Goal: Task Accomplishment & Management: Complete application form

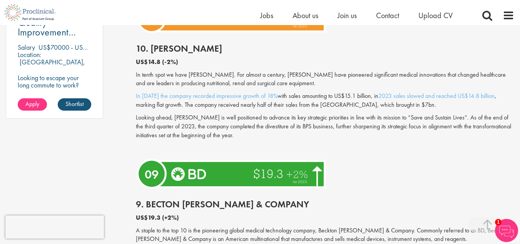
scroll to position [577, 0]
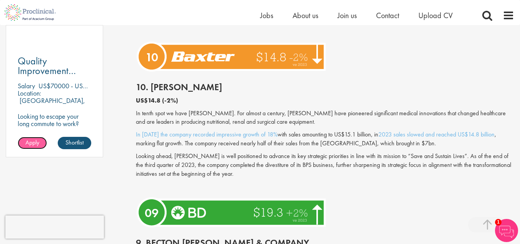
click at [28, 144] on span "Apply" at bounding box center [32, 142] width 14 height 8
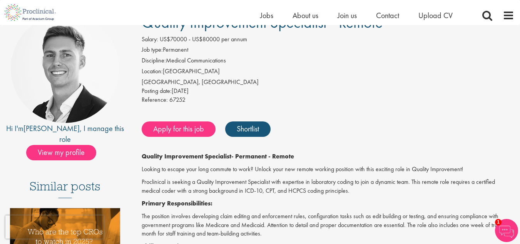
scroll to position [77, 0]
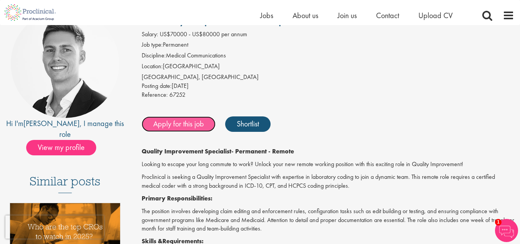
click at [180, 127] on link "Apply for this job" at bounding box center [179, 123] width 74 height 15
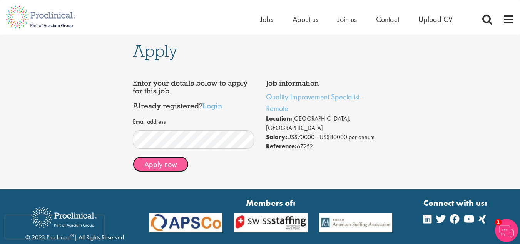
click at [167, 164] on button "Apply now" at bounding box center [161, 163] width 56 height 15
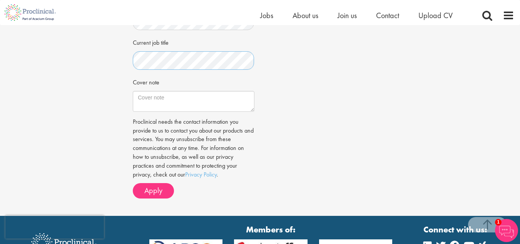
scroll to position [231, 0]
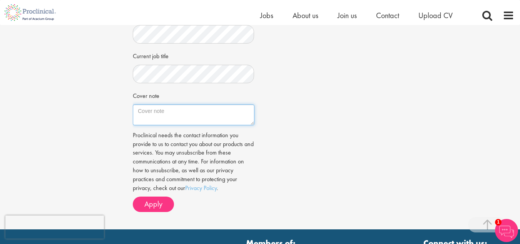
click at [142, 119] on textarea "Cover note" at bounding box center [193, 114] width 121 height 21
paste textarea "Dear [Hiring Manager's Name], I am writing to express my interest in the [Job T…"
type textarea "Dear [Hiring Manager's Name], I am writing to express my interest in the [Job T…"
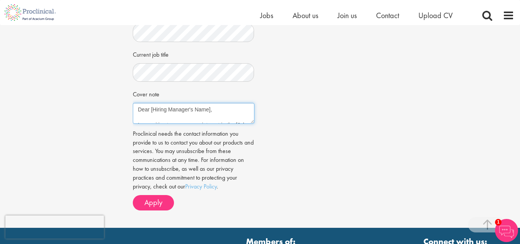
scroll to position [219, 0]
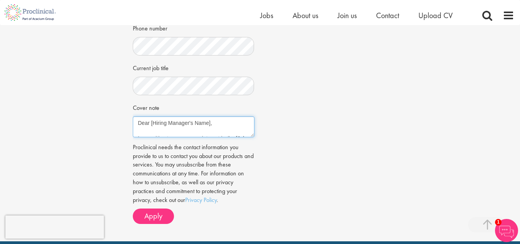
click at [150, 129] on textarea "Dear [Hiring Manager's Name], I am writing to express my interest in the [Job T…" at bounding box center [193, 126] width 121 height 21
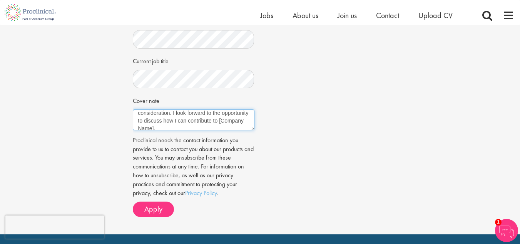
scroll to position [82, 0]
drag, startPoint x: 151, startPoint y: 124, endPoint x: 184, endPoint y: 131, distance: 33.5
click at [184, 130] on textarea "Dear [Hiring Manager's Name], I am writing to express my interest in the [Job T…" at bounding box center [193, 119] width 121 height 21
type textarea "Dearss ho [Hiring Manager's Name], I am writing to express my interest in the […"
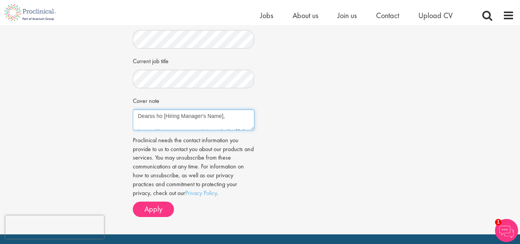
click at [159, 124] on textarea "Dearss ho [Hiring Manager's Name], I am writing to express my interest in the […" at bounding box center [193, 119] width 121 height 21
drag, startPoint x: 137, startPoint y: 124, endPoint x: 190, endPoint y: 140, distance: 54.9
click at [190, 140] on form "CV in the cloud? Upload using Dropbox or Google Drive First Name Last Name" at bounding box center [194, 35] width 110 height 361
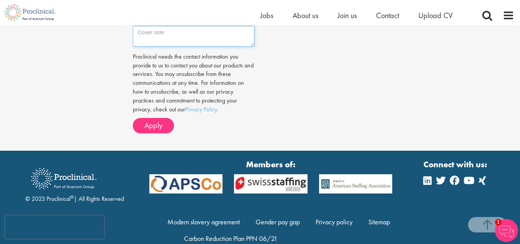
scroll to position [296, 0]
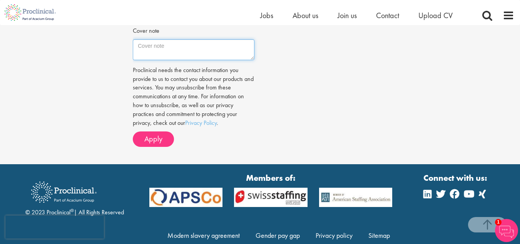
click at [144, 55] on textarea "Cover note" at bounding box center [193, 49] width 121 height 21
paste textarea "Dear Sir/Madam I am writing to express my interest in the Quality Improvement S…"
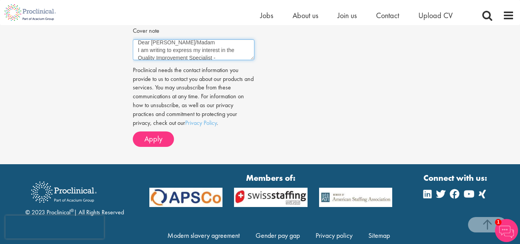
scroll to position [0, 0]
click at [179, 53] on textarea "Dear Sir/Madam I am writing to express my interest in the Quality Improvement S…" at bounding box center [193, 49] width 121 height 21
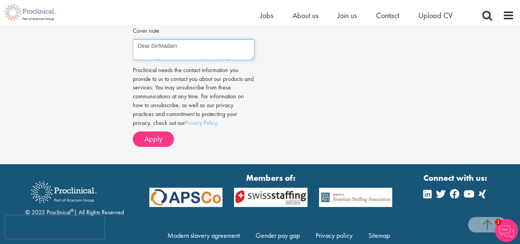
scroll to position [77, 0]
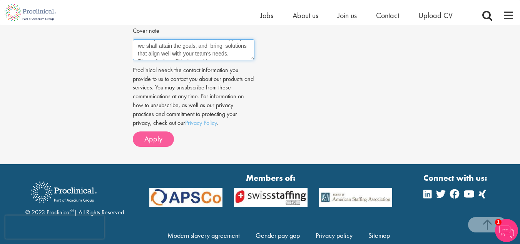
type textarea "Dear Sir/Madam I am writing to express my interest in the Quality Improvement S…"
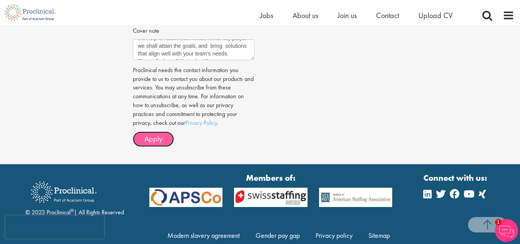
click at [157, 144] on span "Apply" at bounding box center [153, 139] width 18 height 10
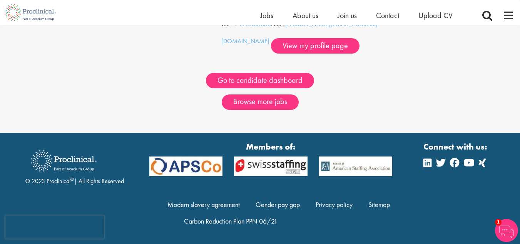
scroll to position [142, 0]
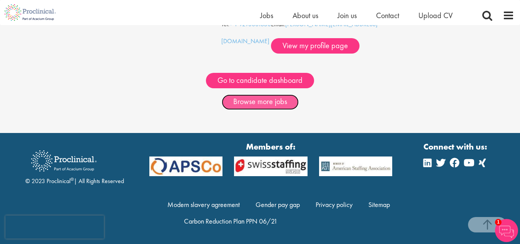
click at [258, 107] on link "Browse more jobs" at bounding box center [260, 101] width 77 height 15
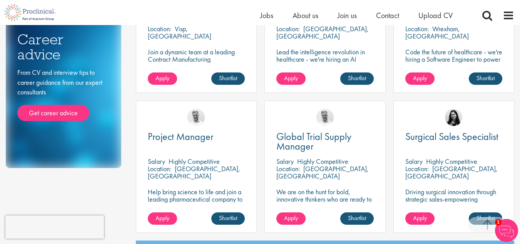
scroll to position [539, 0]
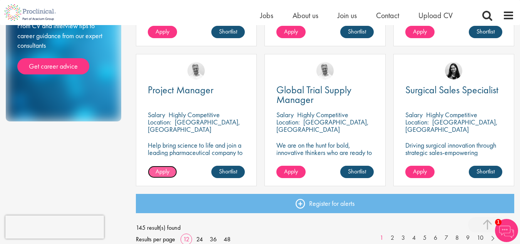
click at [157, 170] on span "Apply" at bounding box center [162, 171] width 14 height 8
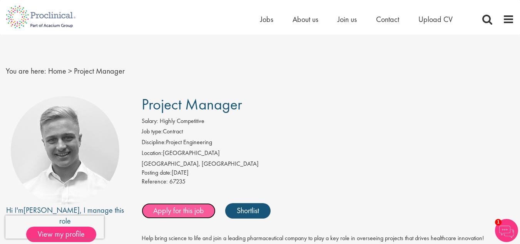
click at [192, 210] on link "Apply for this job" at bounding box center [179, 210] width 74 height 15
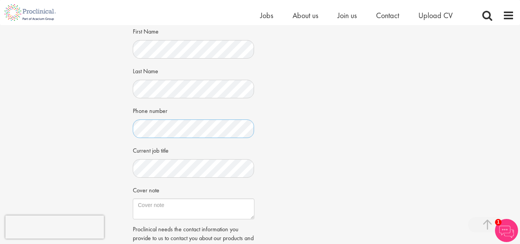
scroll to position [231, 0]
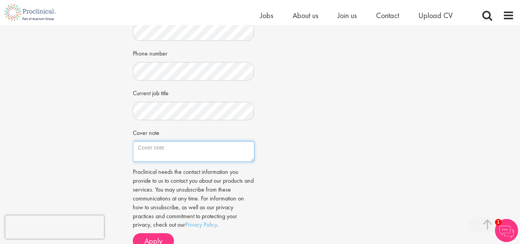
click at [144, 155] on textarea "Cover note" at bounding box center [193, 151] width 121 height 21
paste textarea "Dear Sir/Madam I am writing to express my interest in the Quality Improvement P…"
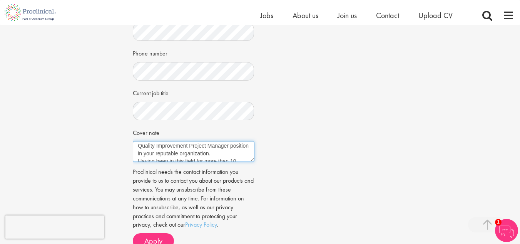
scroll to position [0, 0]
type textarea "Dear Sir/Madam I am writing to express my interest in the Quality Improvement P…"
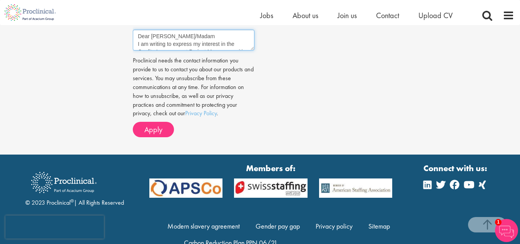
scroll to position [371, 0]
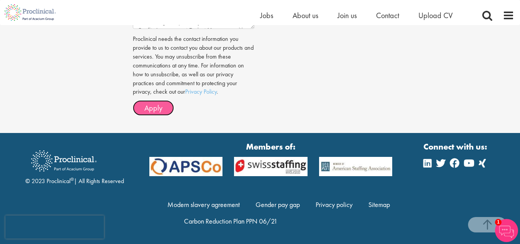
click at [151, 106] on span "Apply" at bounding box center [153, 108] width 18 height 10
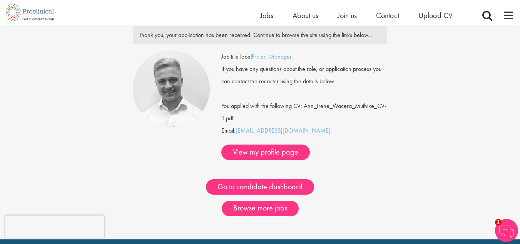
scroll to position [77, 0]
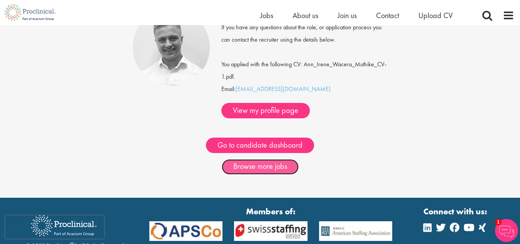
click at [254, 159] on link "Browse more jobs" at bounding box center [260, 166] width 77 height 15
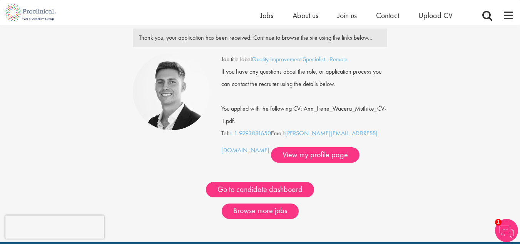
scroll to position [26, 0]
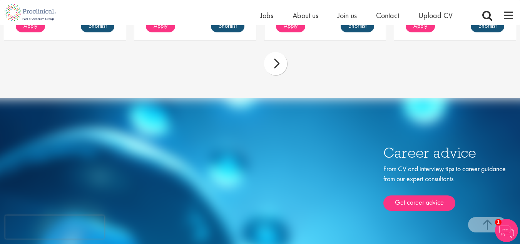
scroll to position [2886, 0]
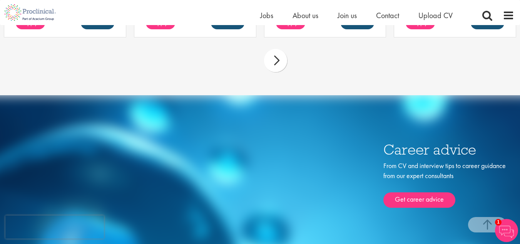
click at [276, 49] on div "next" at bounding box center [275, 60] width 23 height 23
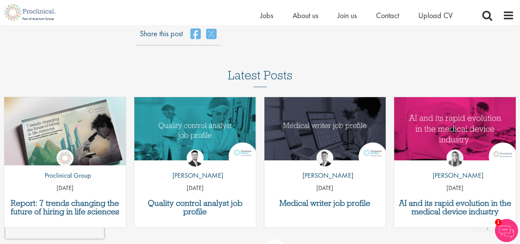
scroll to position [2382, 0]
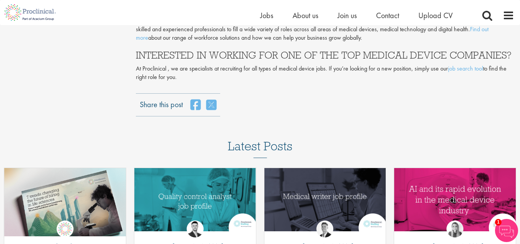
click at [253, 139] on h3 "Latest Posts" at bounding box center [260, 148] width 65 height 18
click at [272, 139] on h3 "Latest Posts" at bounding box center [260, 148] width 65 height 18
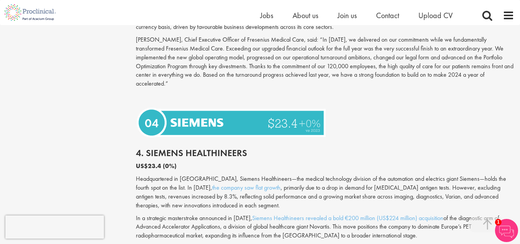
scroll to position [1612, 0]
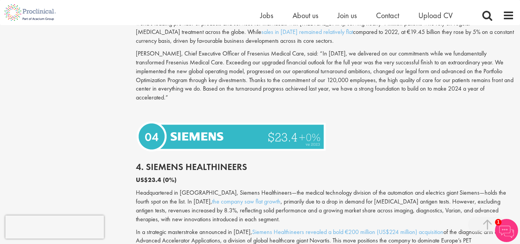
click at [204, 121] on img at bounding box center [232, 136] width 193 height 35
click at [154, 119] on img at bounding box center [232, 136] width 193 height 35
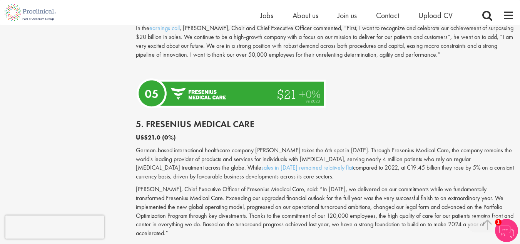
scroll to position [1458, 0]
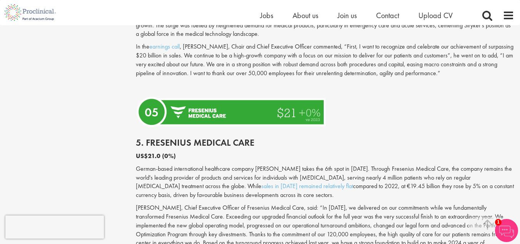
click at [177, 101] on img at bounding box center [232, 112] width 193 height 36
click at [217, 107] on img at bounding box center [232, 112] width 193 height 36
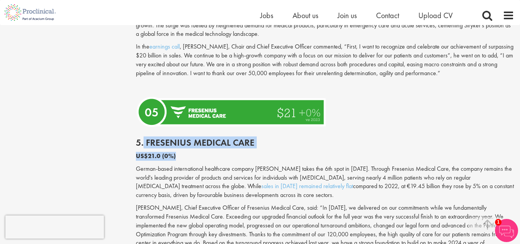
drag, startPoint x: 144, startPoint y: 133, endPoint x: 254, endPoint y: 139, distance: 109.9
click at [254, 139] on div "5. Fresenius Medical Care US$21.0 (0%) German-based international healthcare co…" at bounding box center [325, 201] width 390 height 143
click at [167, 137] on h2 "5. Fresenius Medical Care" at bounding box center [325, 142] width 378 height 10
click at [152, 137] on h2 "5. Fresenius Medical Care" at bounding box center [325, 142] width 378 height 10
drag, startPoint x: 146, startPoint y: 129, endPoint x: 252, endPoint y: 135, distance: 106.0
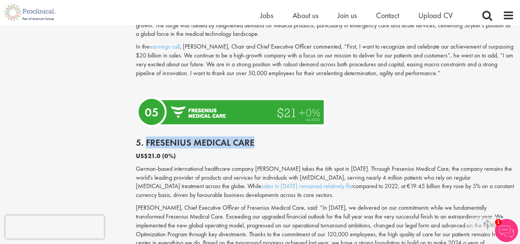
click at [252, 137] on h2 "5. Fresenius Medical Care" at bounding box center [325, 142] width 378 height 10
copy h2 "Fresenius Medical Care"
